Goal: Task Accomplishment & Management: Manage account settings

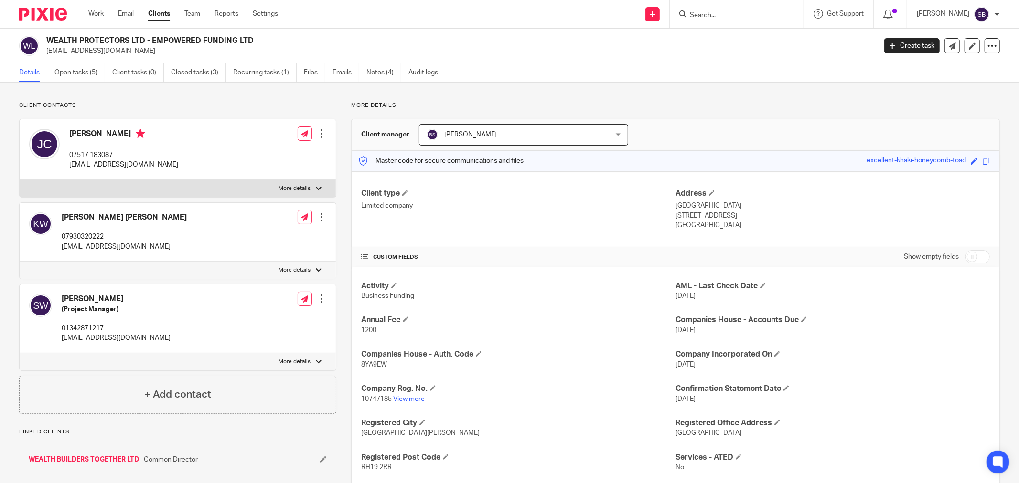
click at [729, 16] on input "Search" at bounding box center [732, 15] width 86 height 9
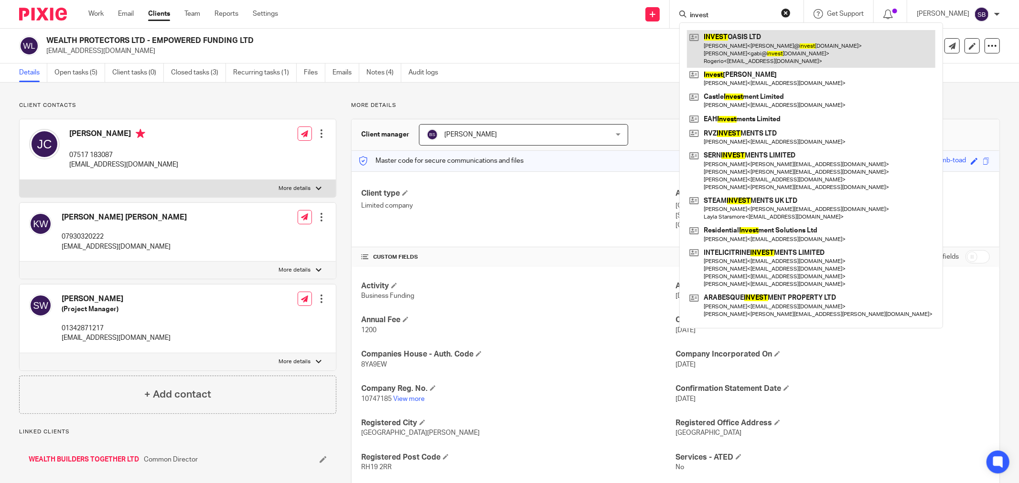
type input "invest"
click at [753, 43] on link at bounding box center [811, 49] width 248 height 38
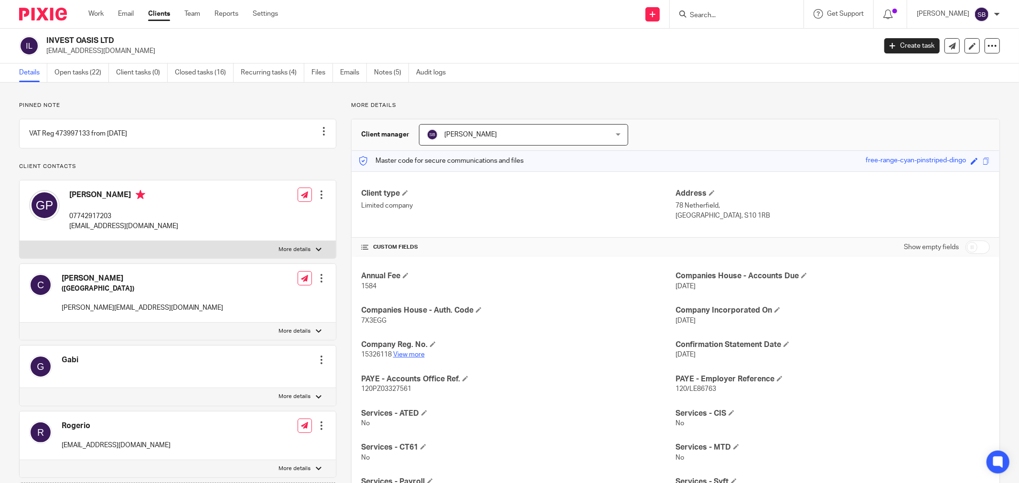
click at [412, 355] on link "View more" at bounding box center [409, 354] width 32 height 7
click at [316, 74] on link "Files" at bounding box center [321, 73] width 21 height 19
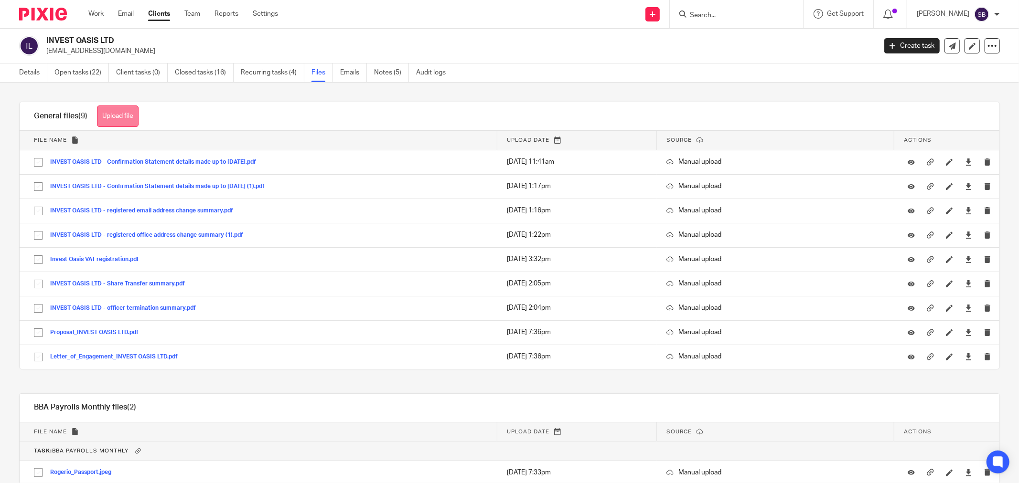
click at [117, 114] on button "Upload file" at bounding box center [118, 116] width 42 height 21
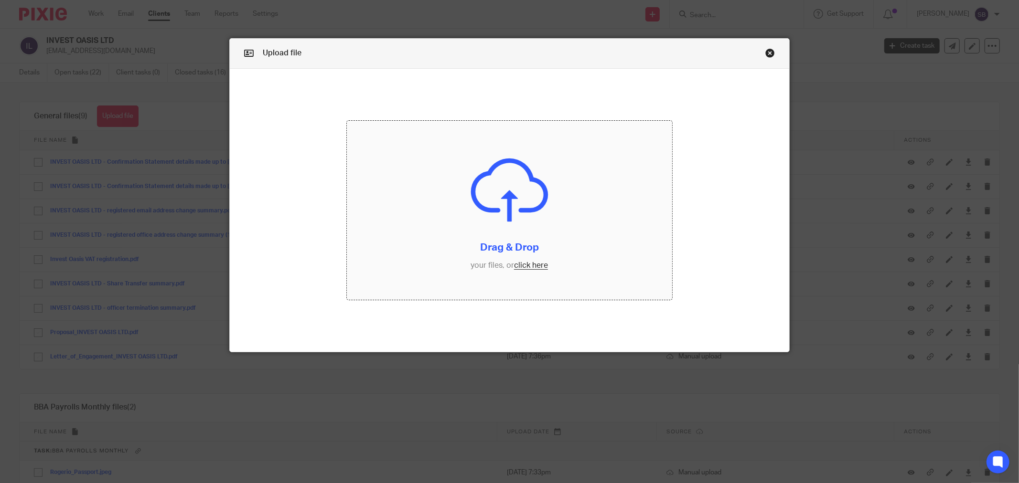
click at [536, 269] on input "file" at bounding box center [509, 210] width 325 height 179
